Goal: Information Seeking & Learning: Learn about a topic

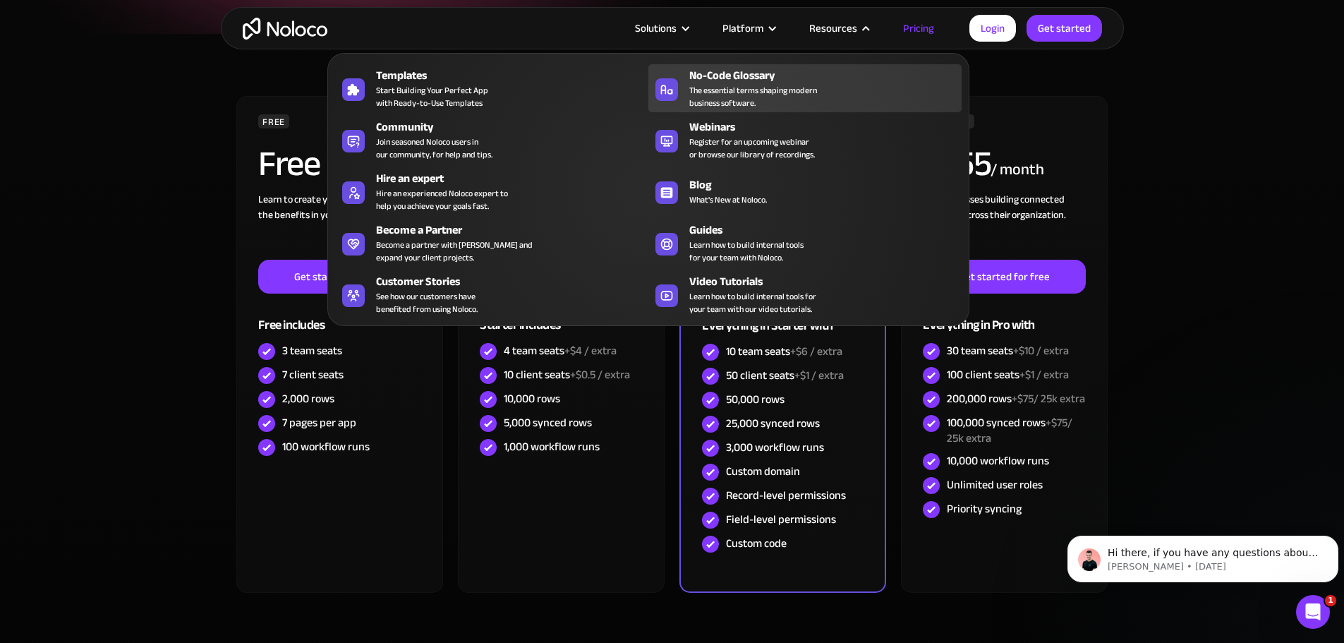
click at [710, 84] on div "No-Code Glossary" at bounding box center [828, 75] width 279 height 17
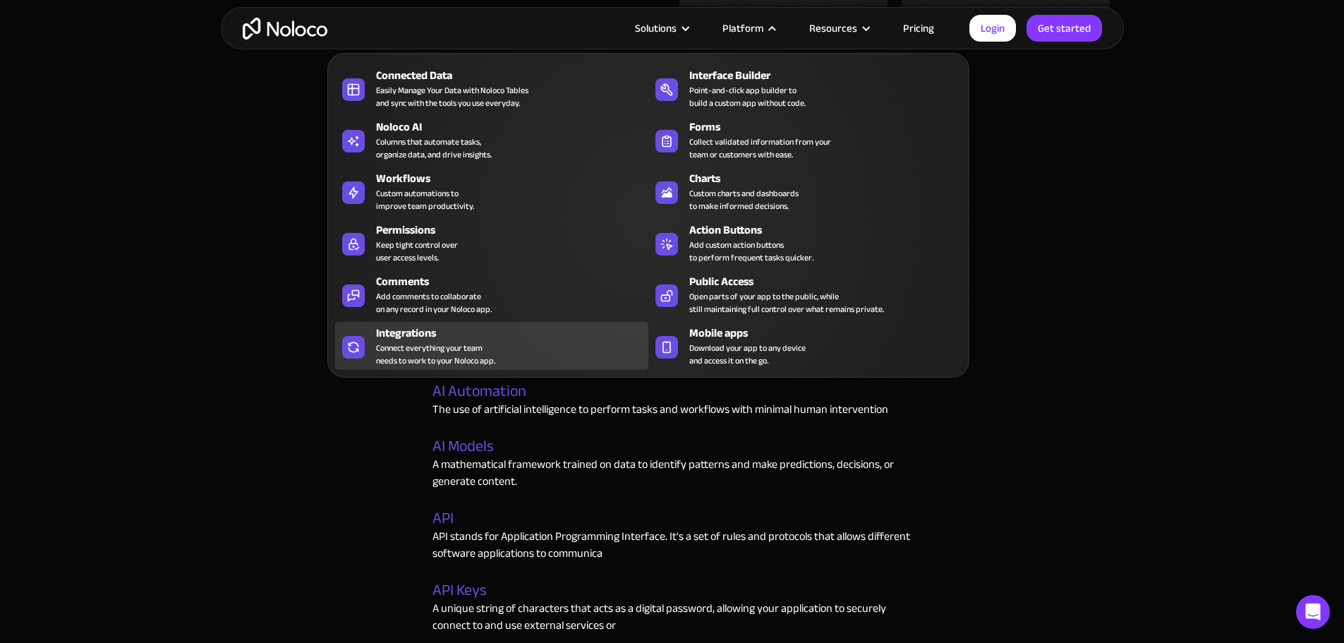
click at [405, 358] on div "Connect everything your team needs to work to your Noloco app." at bounding box center [435, 353] width 119 height 25
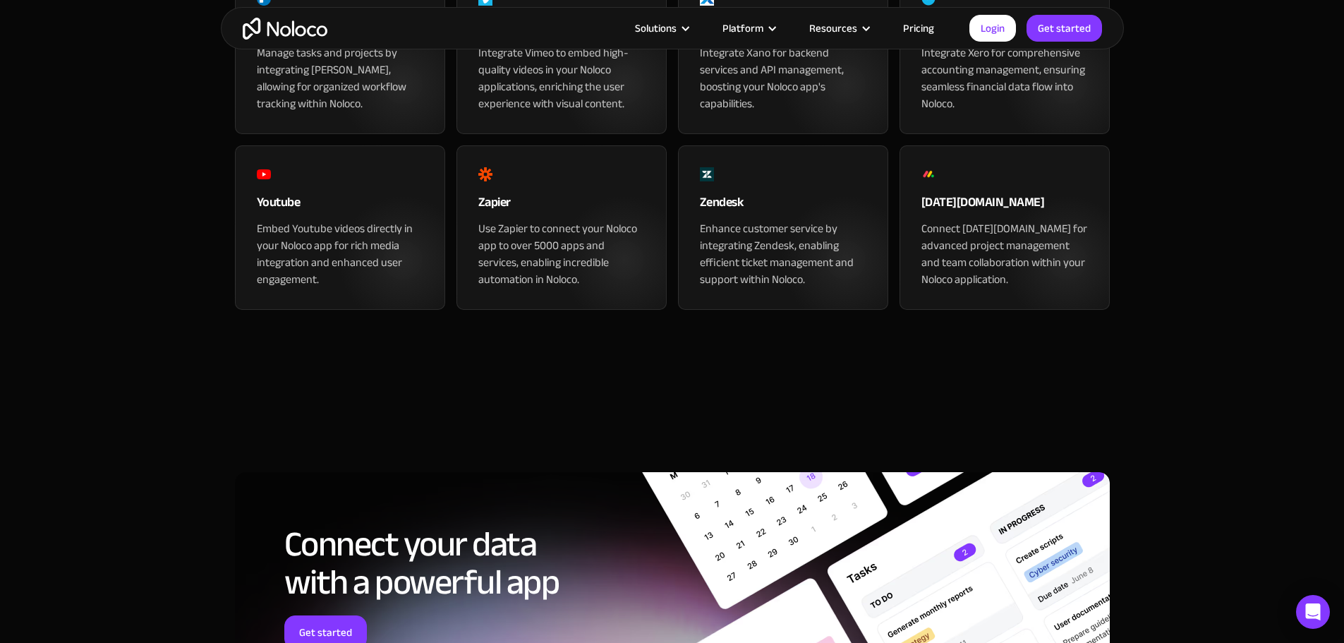
scroll to position [1693, 0]
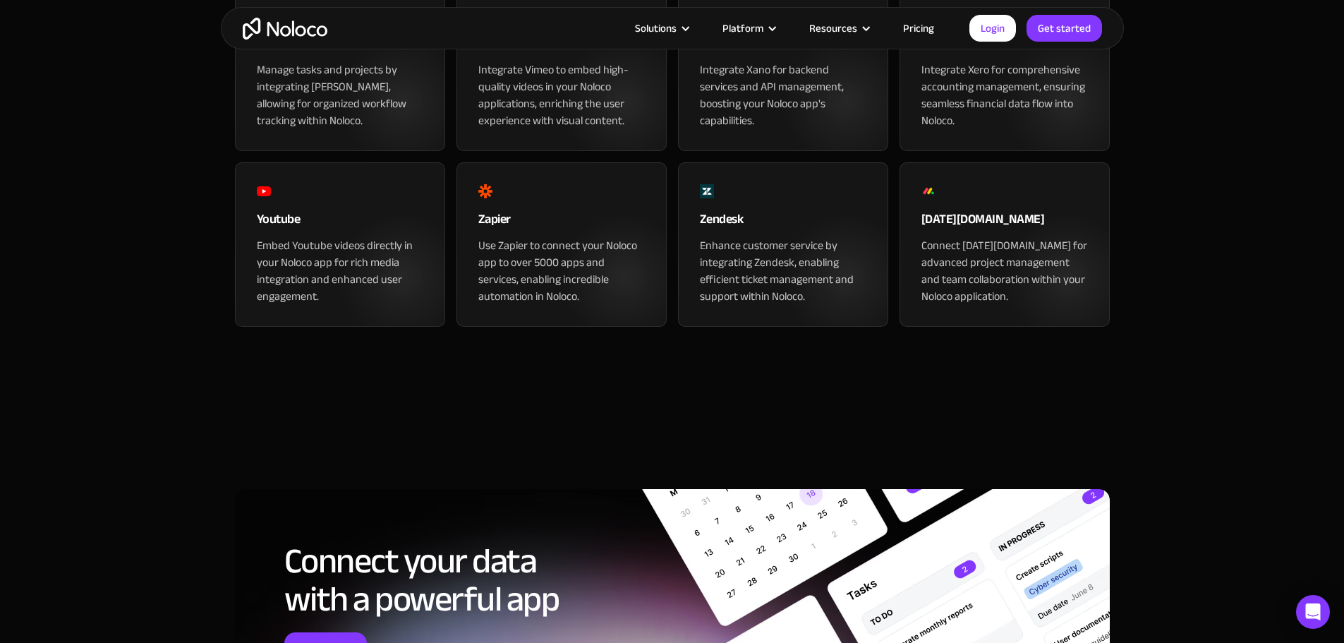
click at [979, 305] on div "Connect monday.com for advanced project management and team collaboration withi…" at bounding box center [1004, 271] width 167 height 68
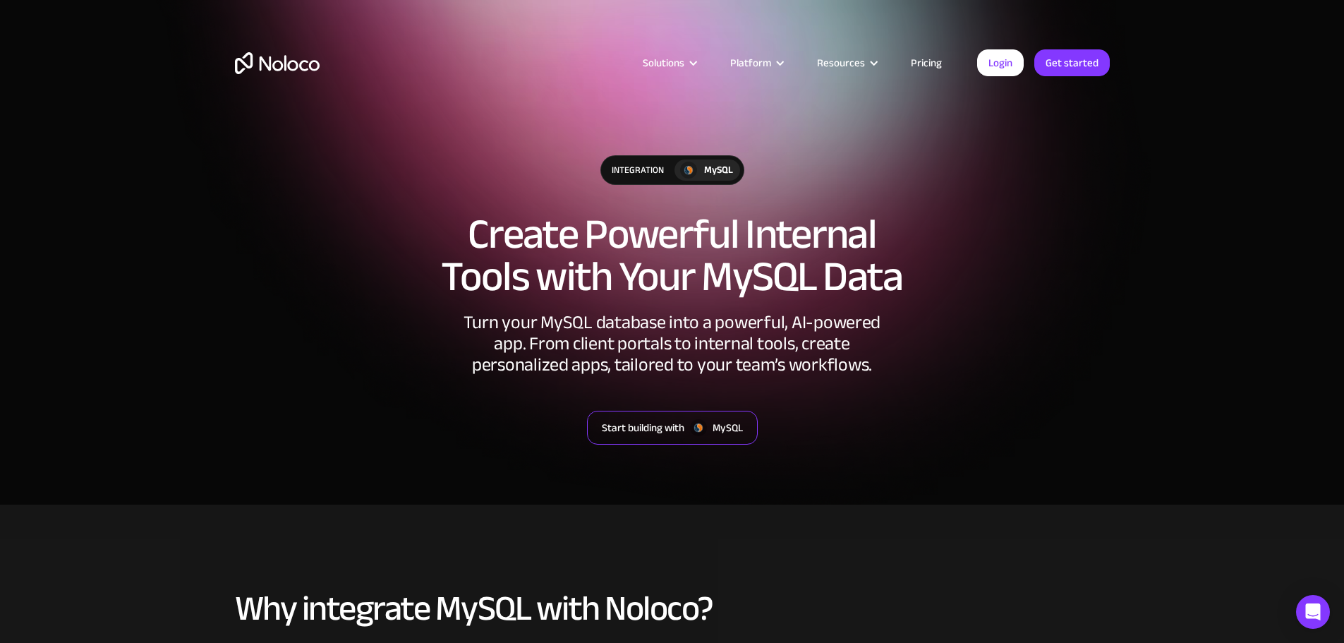
click at [680, 425] on div "Start building with" at bounding box center [643, 427] width 83 height 18
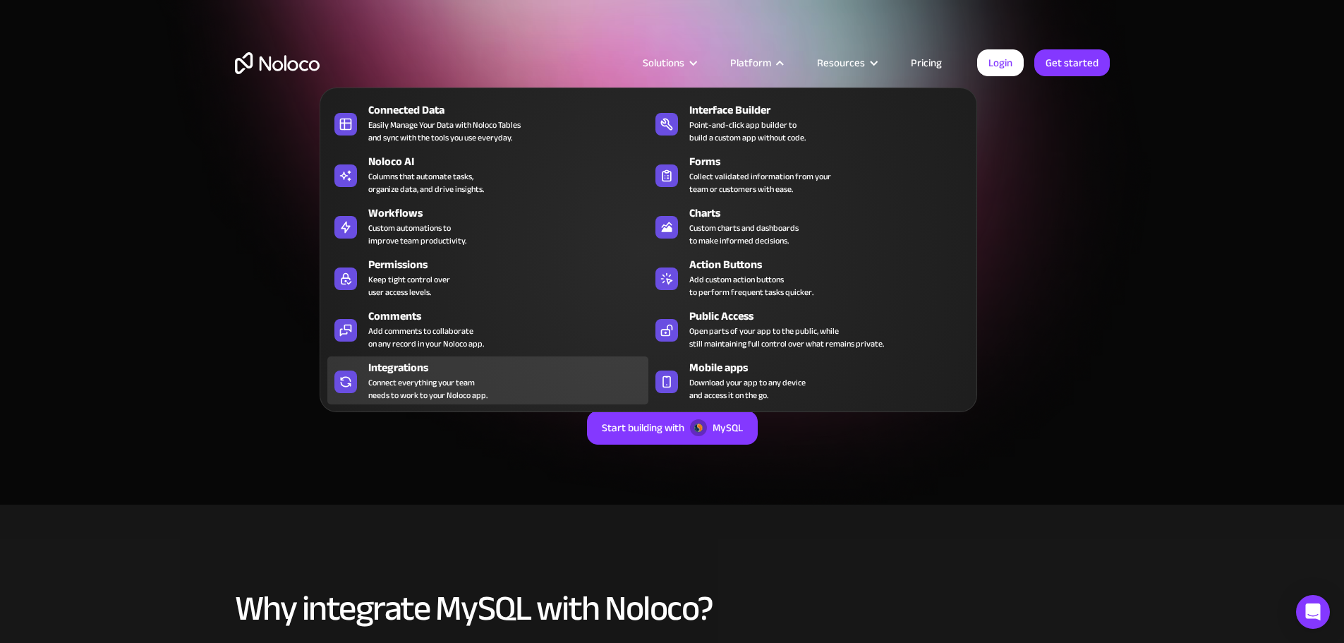
click at [471, 376] on div "Integrations" at bounding box center [511, 367] width 286 height 17
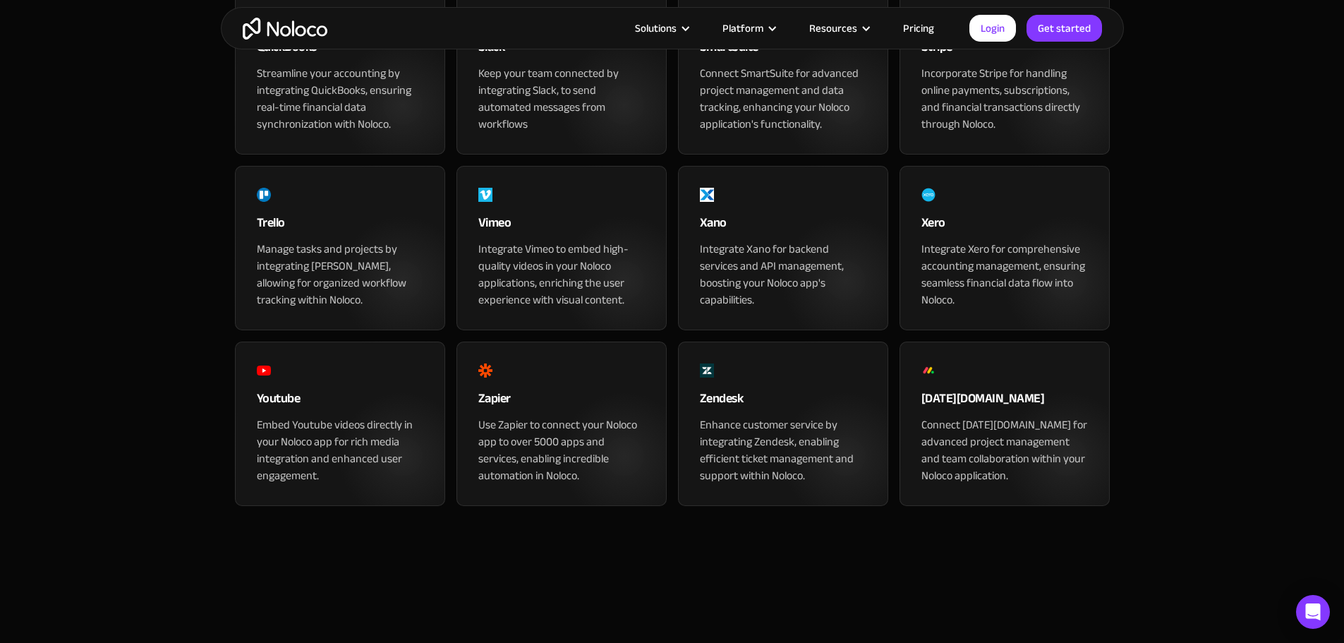
scroll to position [1482, 0]
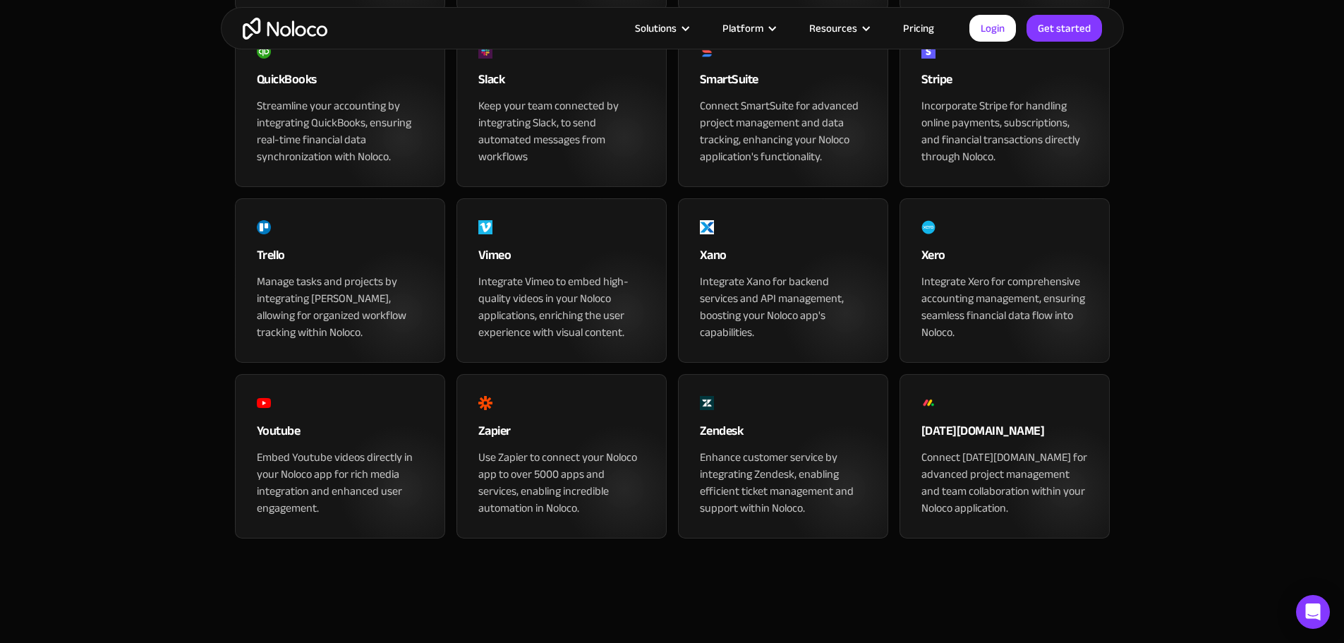
click at [969, 449] on div "[DATE][DOMAIN_NAME]" at bounding box center [1004, 435] width 167 height 28
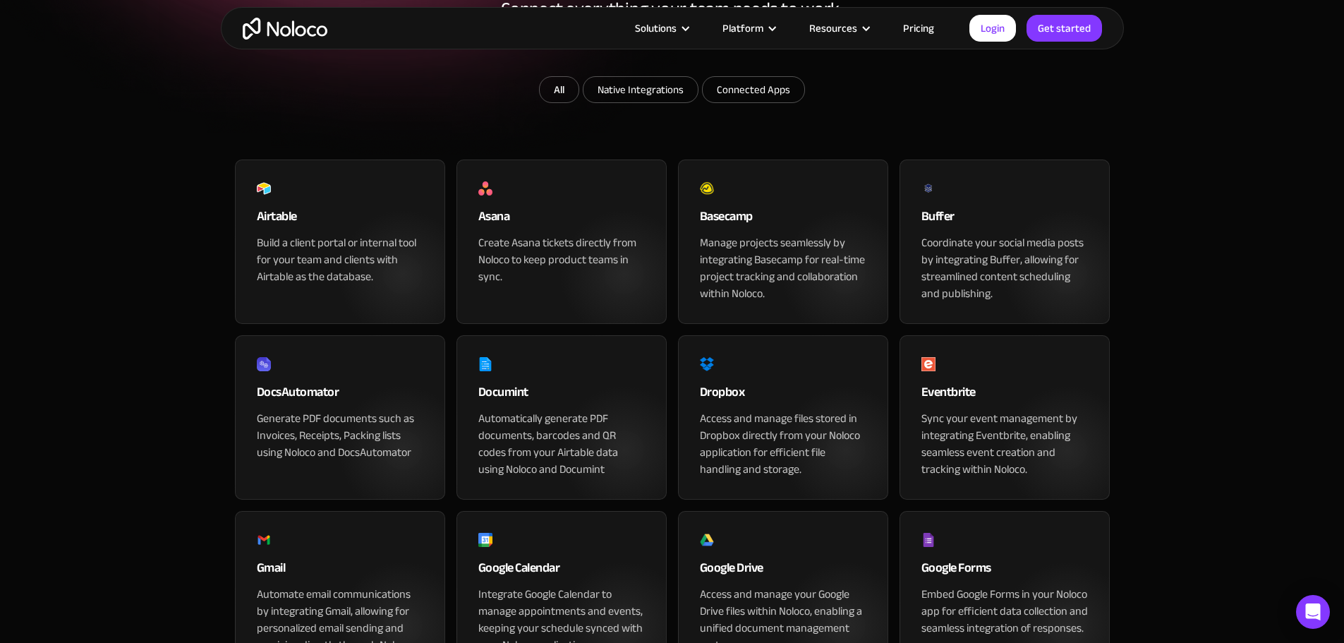
scroll to position [243, 0]
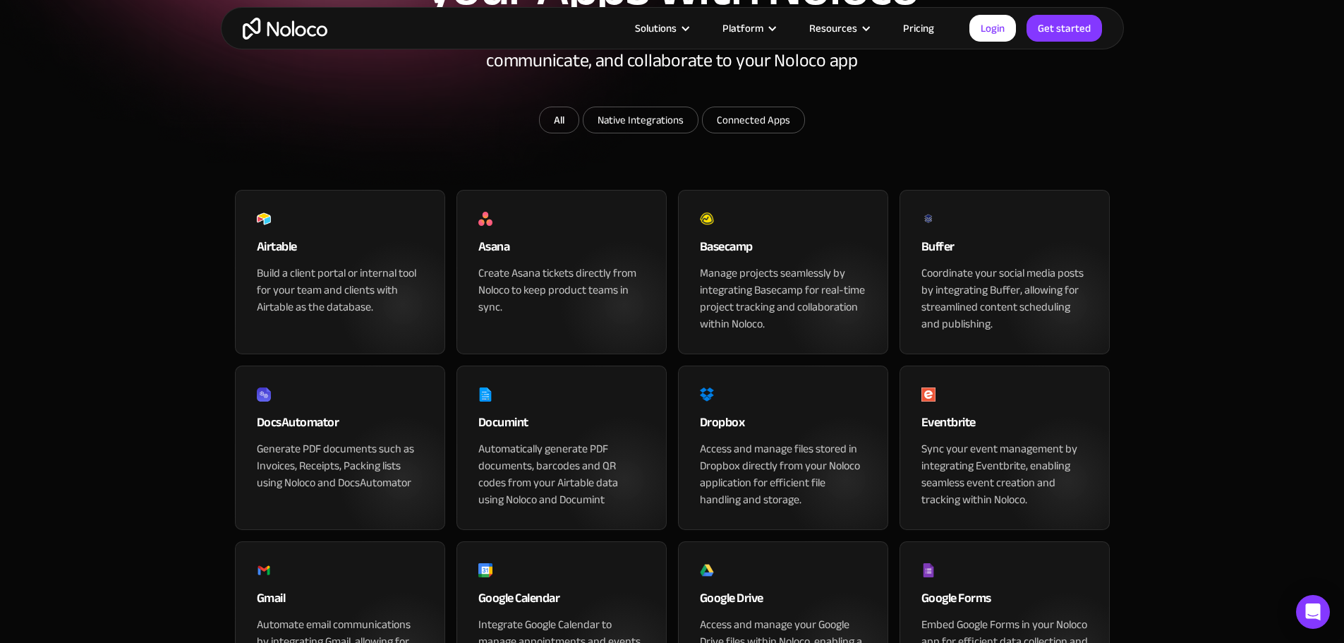
click at [618, 315] on div "Create Asana tickets directly from Noloco to keep product teams in sync." at bounding box center [561, 290] width 167 height 51
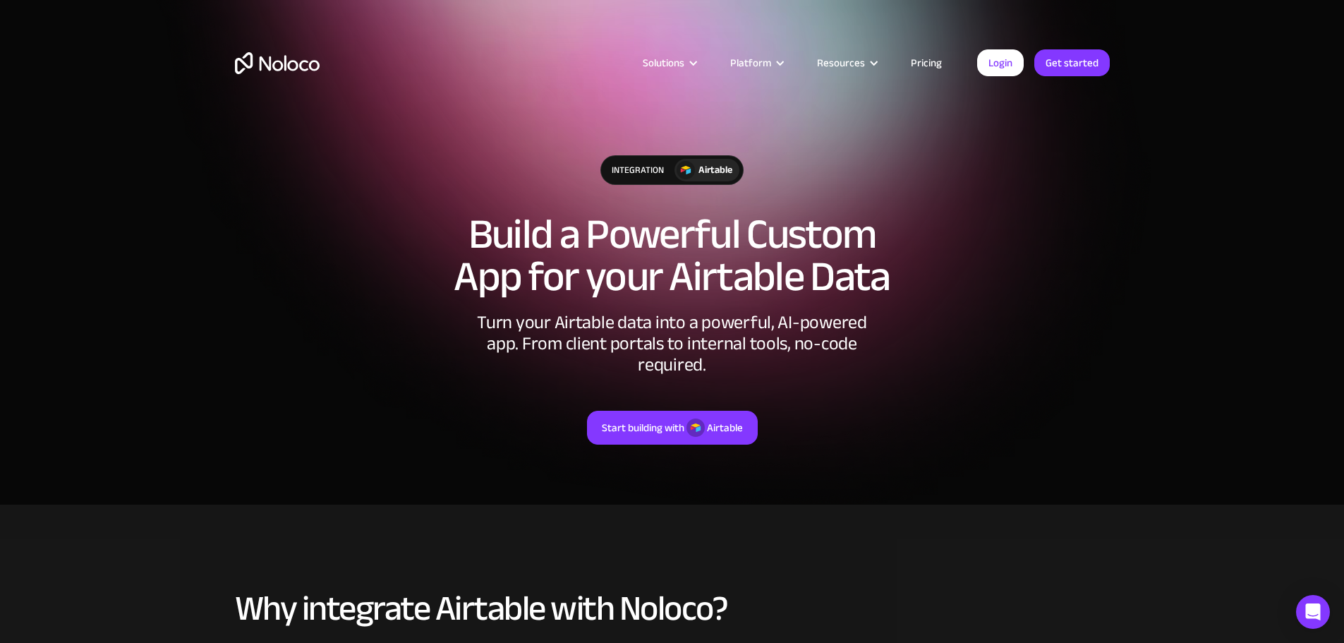
click at [906, 60] on link "Pricing" at bounding box center [926, 63] width 66 height 18
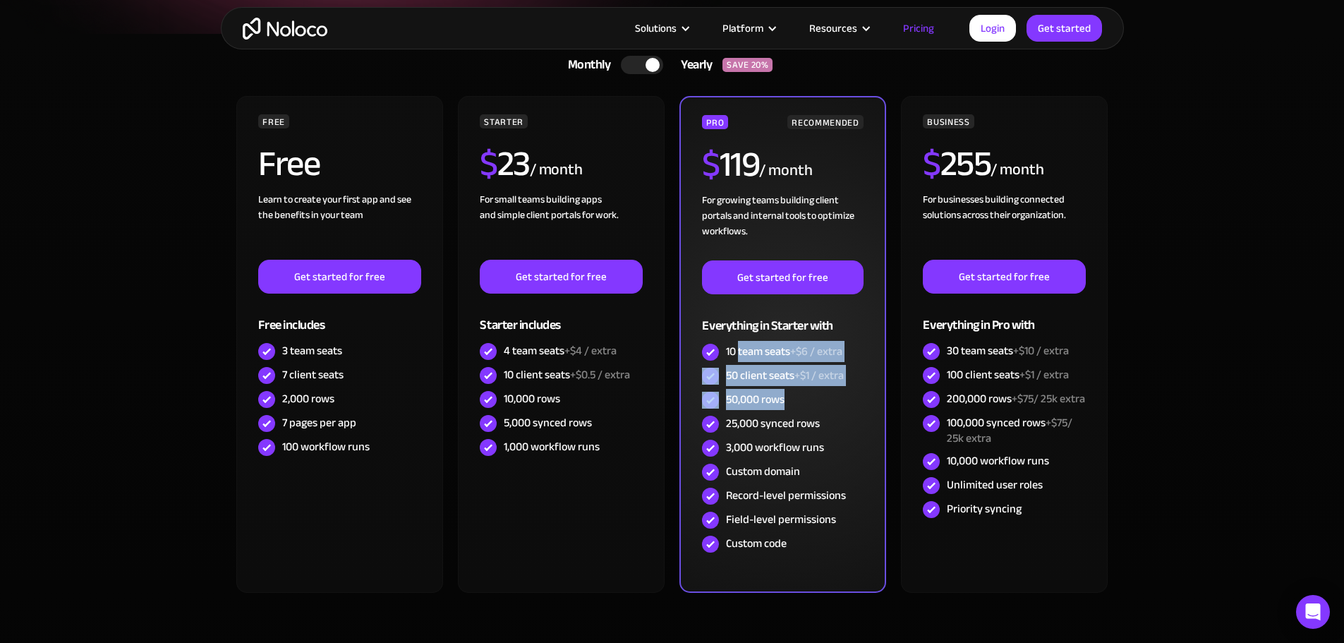
drag, startPoint x: 738, startPoint y: 351, endPoint x: 798, endPoint y: 390, distance: 71.4
click at [794, 390] on div "PRO RECOMMENDED $ 119 / month For growing teams building client portals and int…" at bounding box center [782, 335] width 161 height 441
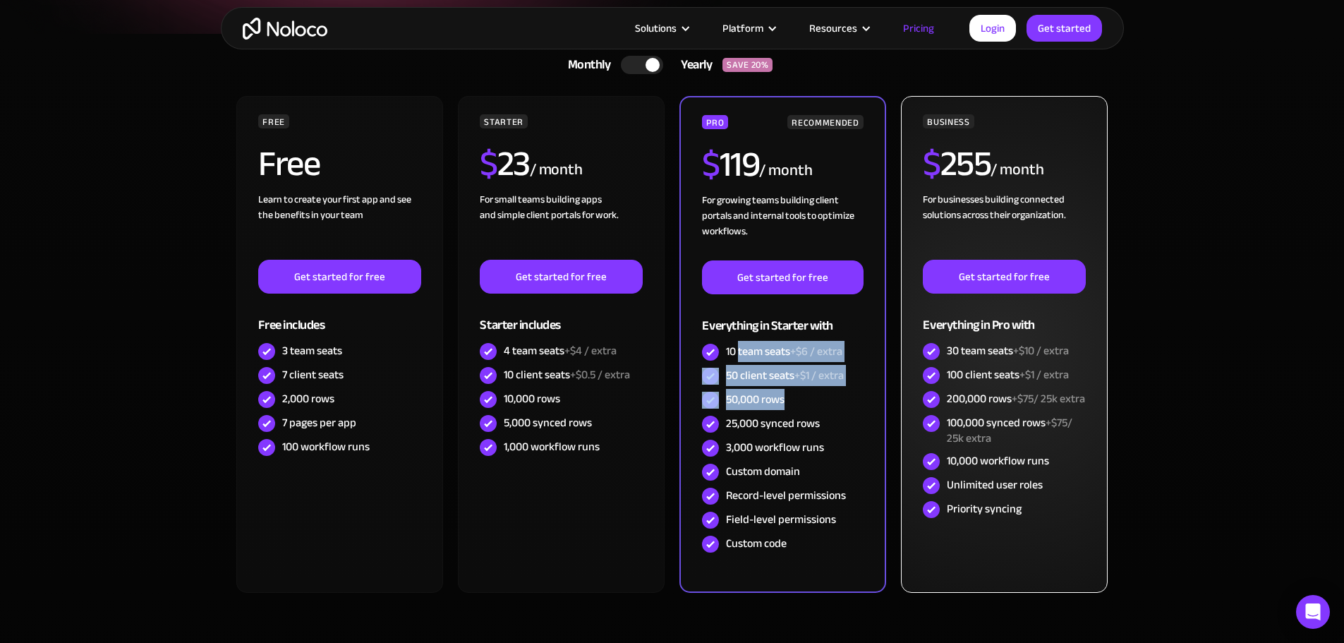
drag, startPoint x: 1017, startPoint y: 353, endPoint x: 1072, endPoint y: 375, distance: 59.2
click at [1072, 375] on div "BUSINESS $ 255 / month For businesses building connected solutions across their…" at bounding box center [1004, 317] width 162 height 407
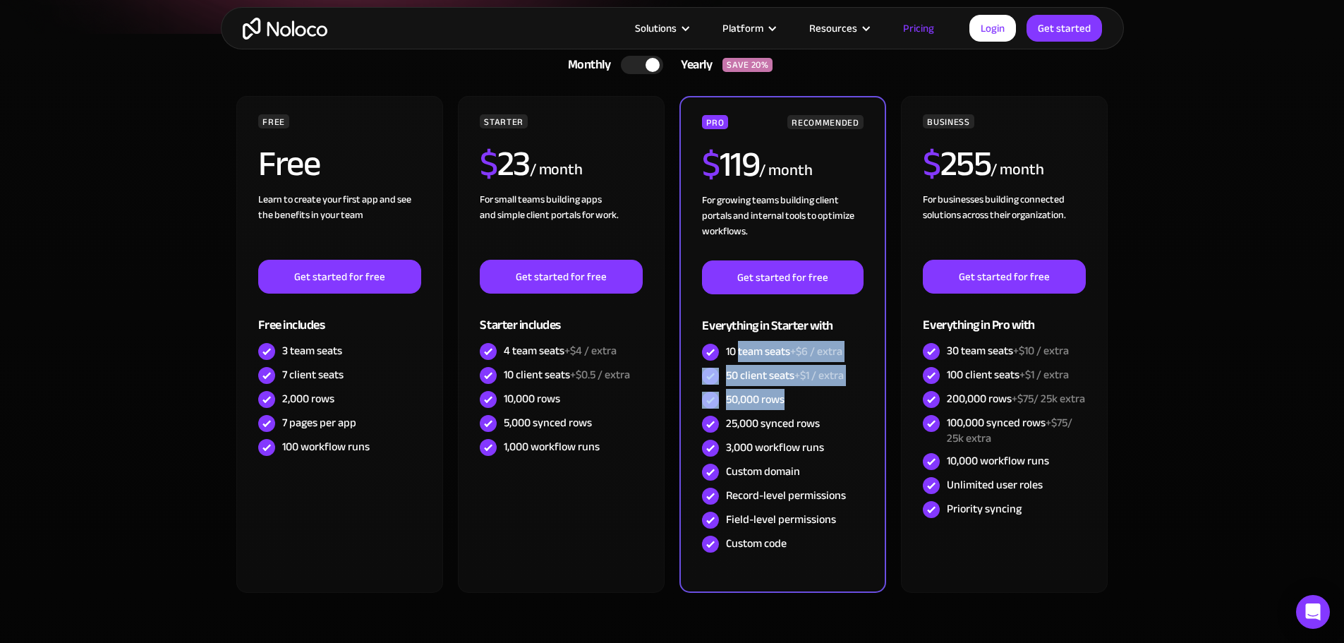
click at [1142, 372] on section "Monthly Yearly SAVE 20% Monthly Yearly SAVE 20% FREE Free Learn to create your …" at bounding box center [672, 372] width 1344 height 676
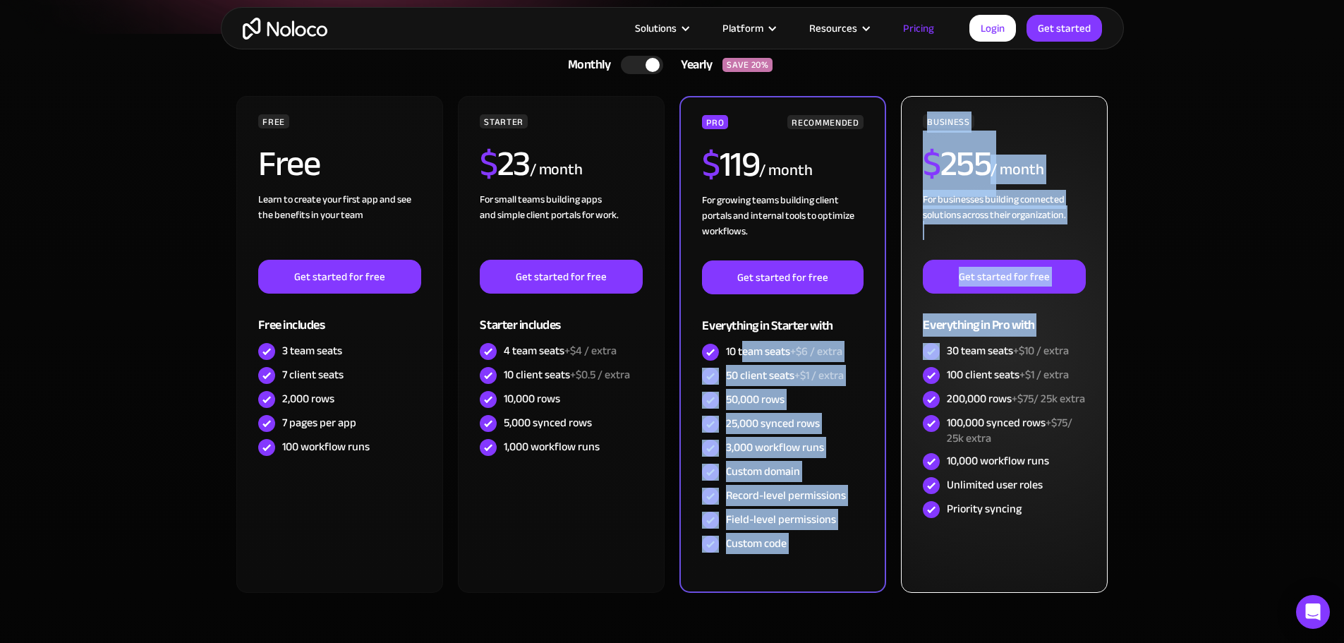
drag, startPoint x: 744, startPoint y: 350, endPoint x: 907, endPoint y: 358, distance: 163.9
click at [906, 358] on div "FREE Free Learn to create your first app and see the benefits in your team ‍ Ge…" at bounding box center [672, 350] width 875 height 508
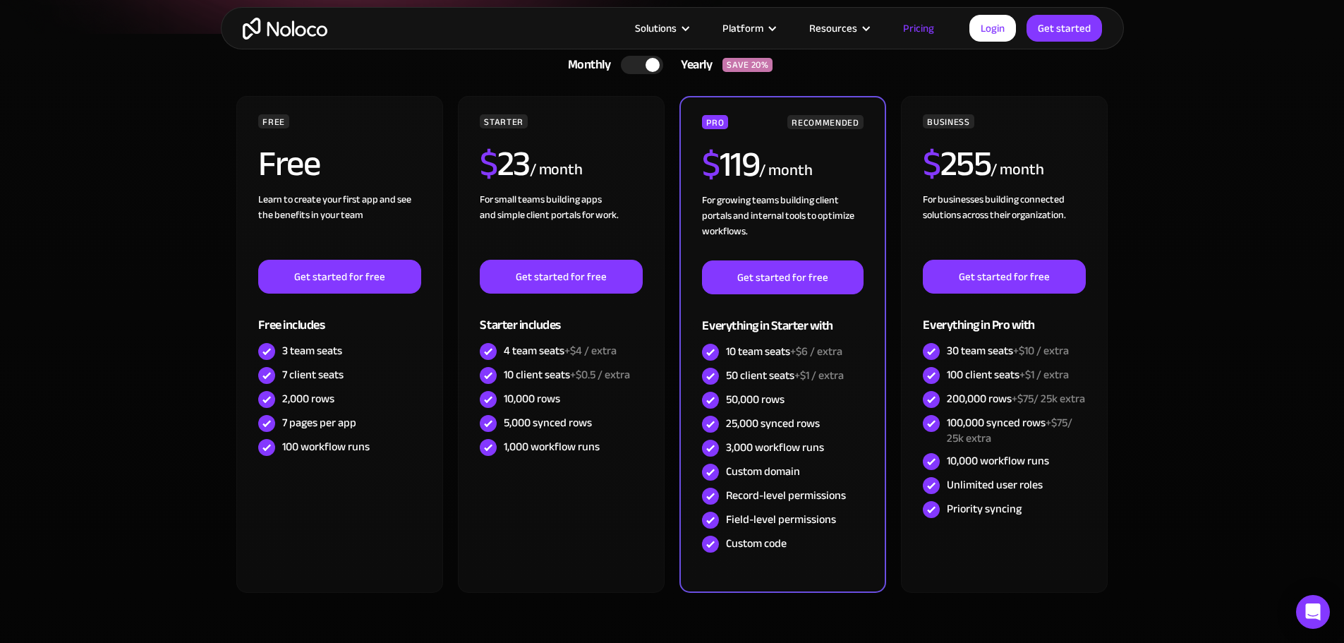
click at [1166, 350] on section "Monthly Yearly SAVE 20% Monthly Yearly SAVE 20% FREE Free Learn to create your …" at bounding box center [672, 372] width 1344 height 676
